Goal: Contribute content: Add original content to the website for others to see

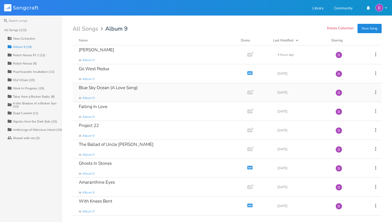
click at [129, 88] on div "Blue Sky Ocean (A Love Song)" at bounding box center [108, 88] width 59 height 4
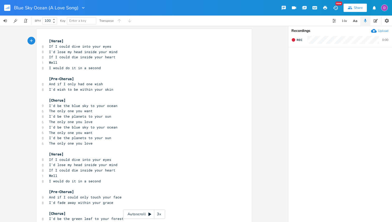
click at [69, 37] on div "xxxxxxxxxx [Verse] 8 If I could dive into your eyes 8 I'd lose my head inside y…" at bounding box center [144, 175] width 215 height 292
click at [65, 41] on pre "[Verse]" at bounding box center [141, 40] width 187 height 5
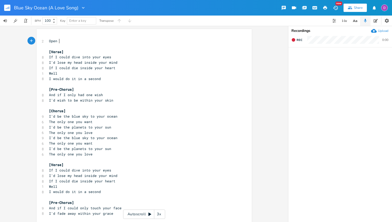
scroll to position [0, 11]
type textarea "Open D slide."
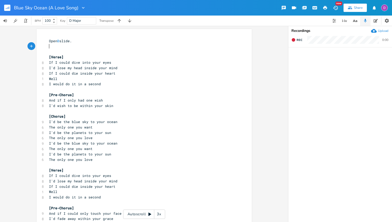
type textarea "M"
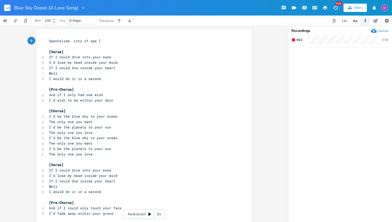
scroll to position [0, 20]
type textarea "Lots of open"
type textarea "just strumming o"
type textarea "D"
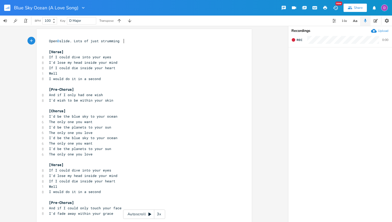
scroll to position [0, 3]
type textarea "HJi"
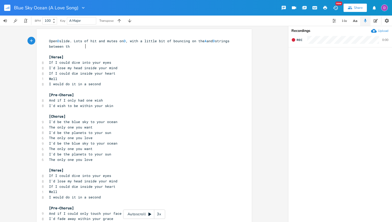
type textarea "hit and mutes on D, with a little bit of bouncing on the A and D strings betwee…"
type textarea "mutes. C"
type textarea "The instru"
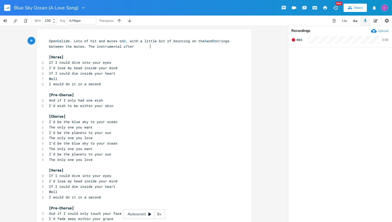
type textarea "rumental zfter th"
type textarea "after the chorus is a really basic slide between"
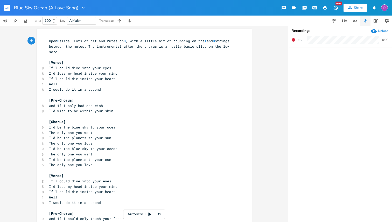
type textarea "on the low scree"
type textarea "trings E F anf G"
type textarea "f"
type textarea "d G, the esec"
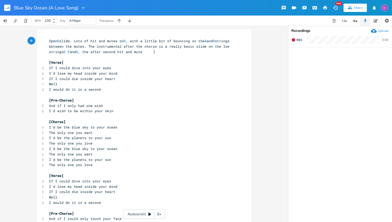
scroll to position [0, 41]
type textarea "after second hit and mute, rake the top striongs"
type textarea "ngs with some b"
type textarea "vibrator"
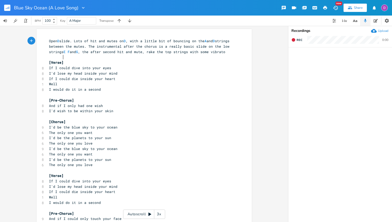
scroll to position [0, 12]
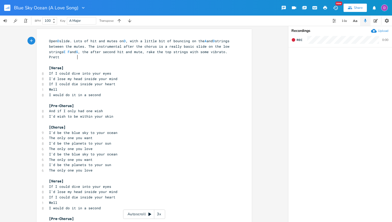
type textarea ". Pretty m"
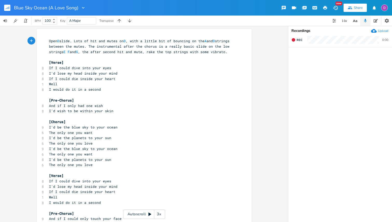
click at [384, 31] on div "Upload" at bounding box center [383, 31] width 10 height 4
click at [383, 32] on div "Upload" at bounding box center [383, 31] width 10 height 4
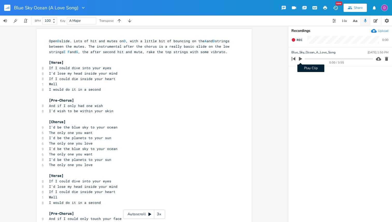
click at [300, 59] on icon "button" at bounding box center [300, 59] width 3 height 4
click at [71, 54] on pre "Open D slide. Lots of hit and mutes on D , with a little bit of bouncing on the…" at bounding box center [141, 46] width 187 height 16
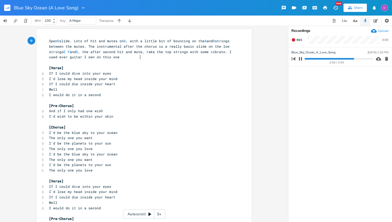
type textarea "I used ever guitar I own on this one!"
type textarea "y"
type textarea ", layering different bits with the slide bits"
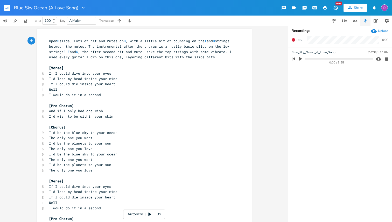
click at [301, 59] on icon "button" at bounding box center [300, 59] width 3 height 4
